Goal: Task Accomplishment & Management: Complete application form

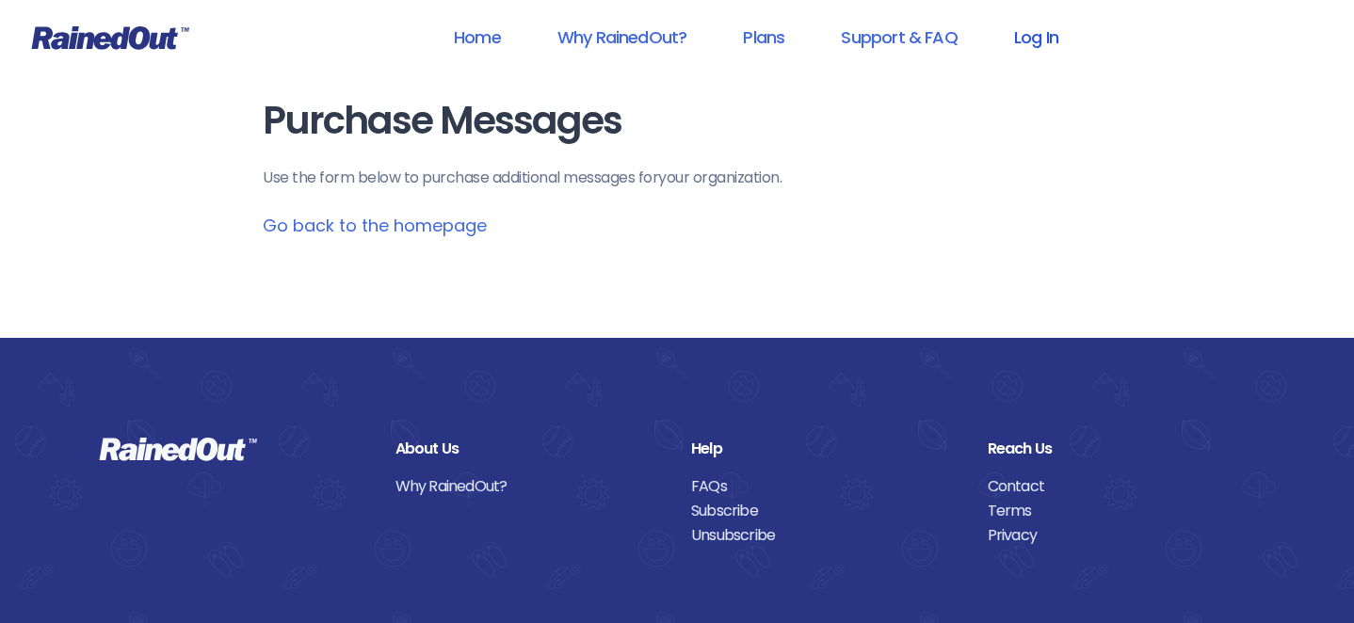
click at [1025, 46] on link "Log In" at bounding box center [1036, 37] width 93 height 42
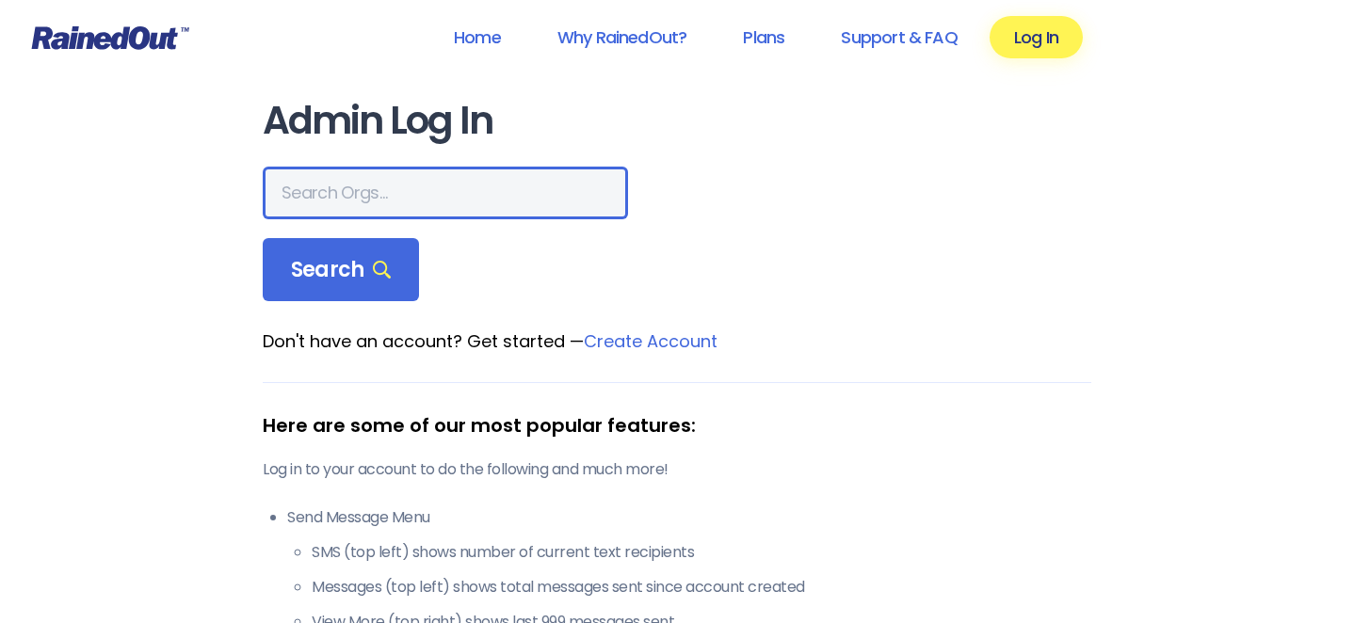
click at [340, 211] on input "text" at bounding box center [445, 193] width 365 height 53
type input "skydive pep"
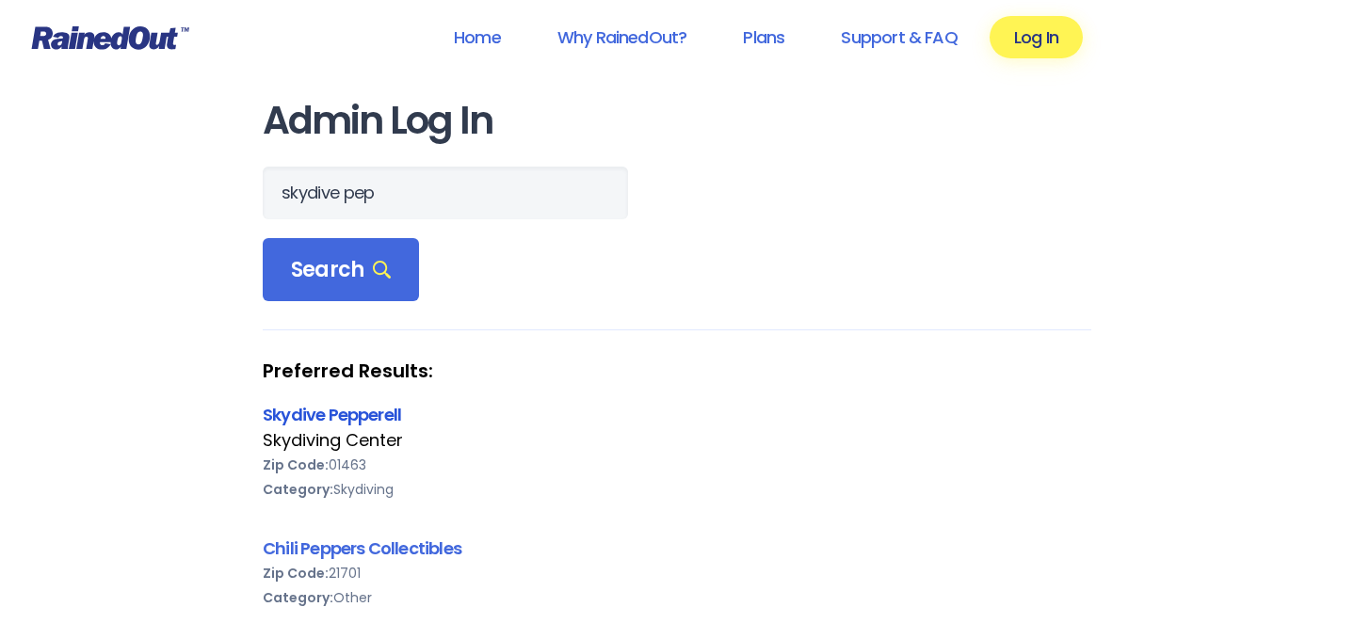
click at [392, 413] on link "Skydive Pepperell" at bounding box center [332, 415] width 138 height 24
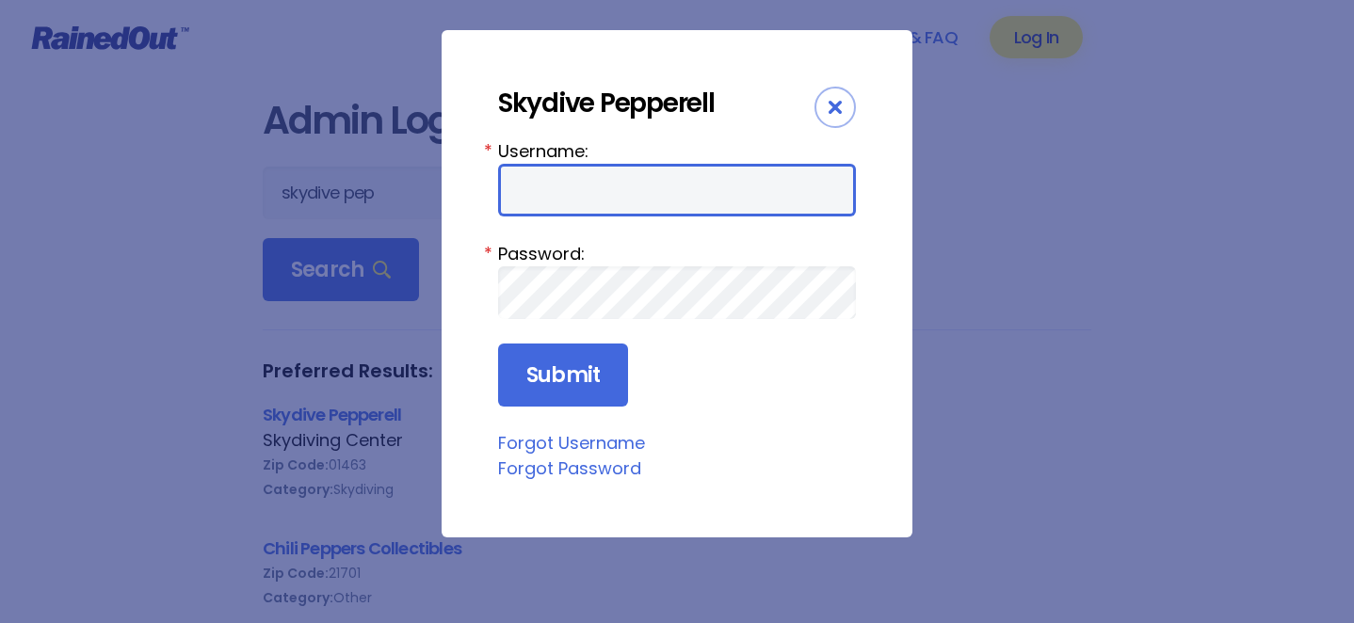
click at [694, 194] on input "Username:" at bounding box center [677, 190] width 358 height 53
click at [690, 202] on input "[EMAIL_ADDRESS][DOMAIN_NAME]" at bounding box center [677, 190] width 358 height 53
click at [690, 201] on input "[EMAIL_ADDRESS][DOMAIN_NAME]" at bounding box center [677, 190] width 358 height 53
type input "skypep"
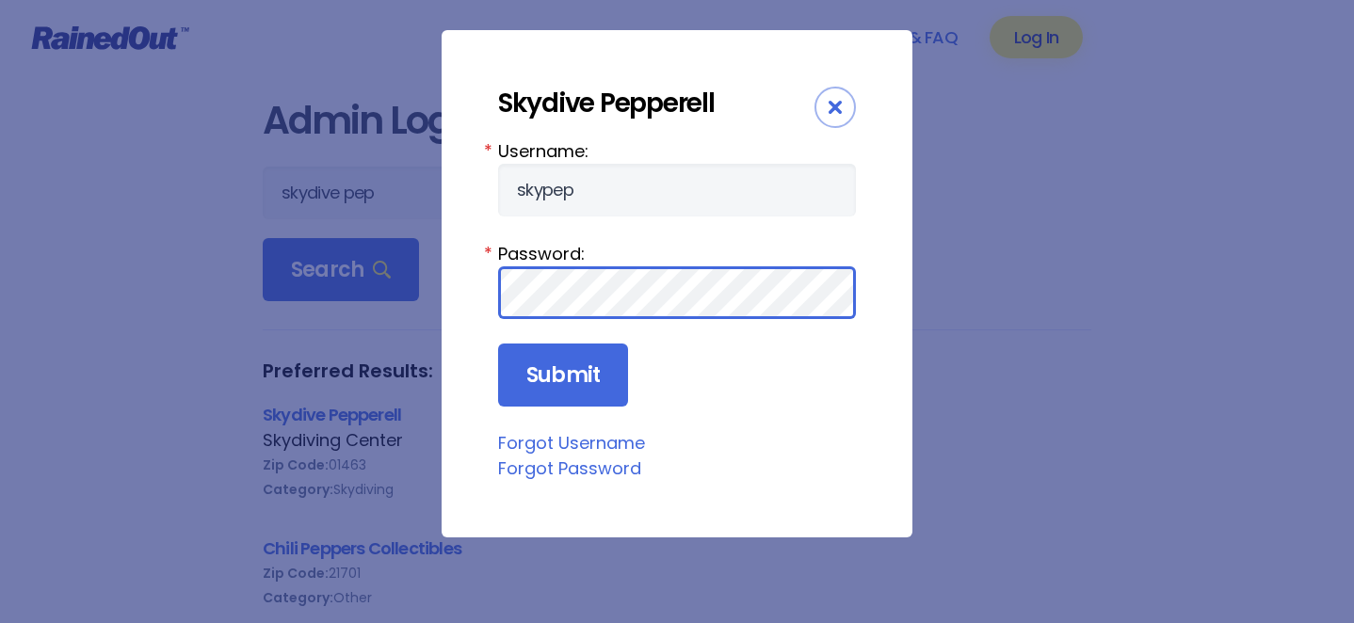
click at [498, 344] on input "Submit" at bounding box center [563, 376] width 130 height 64
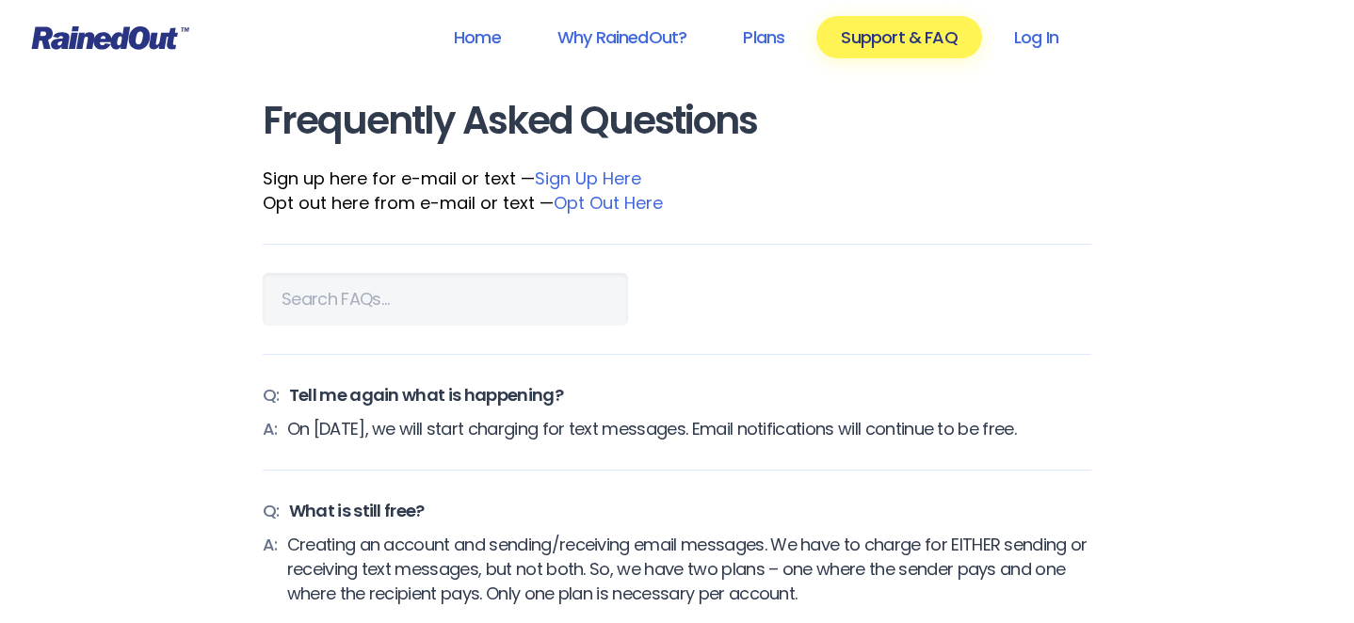
click at [596, 203] on link "Opt Out Here" at bounding box center [608, 203] width 109 height 24
